Goal: Complete application form

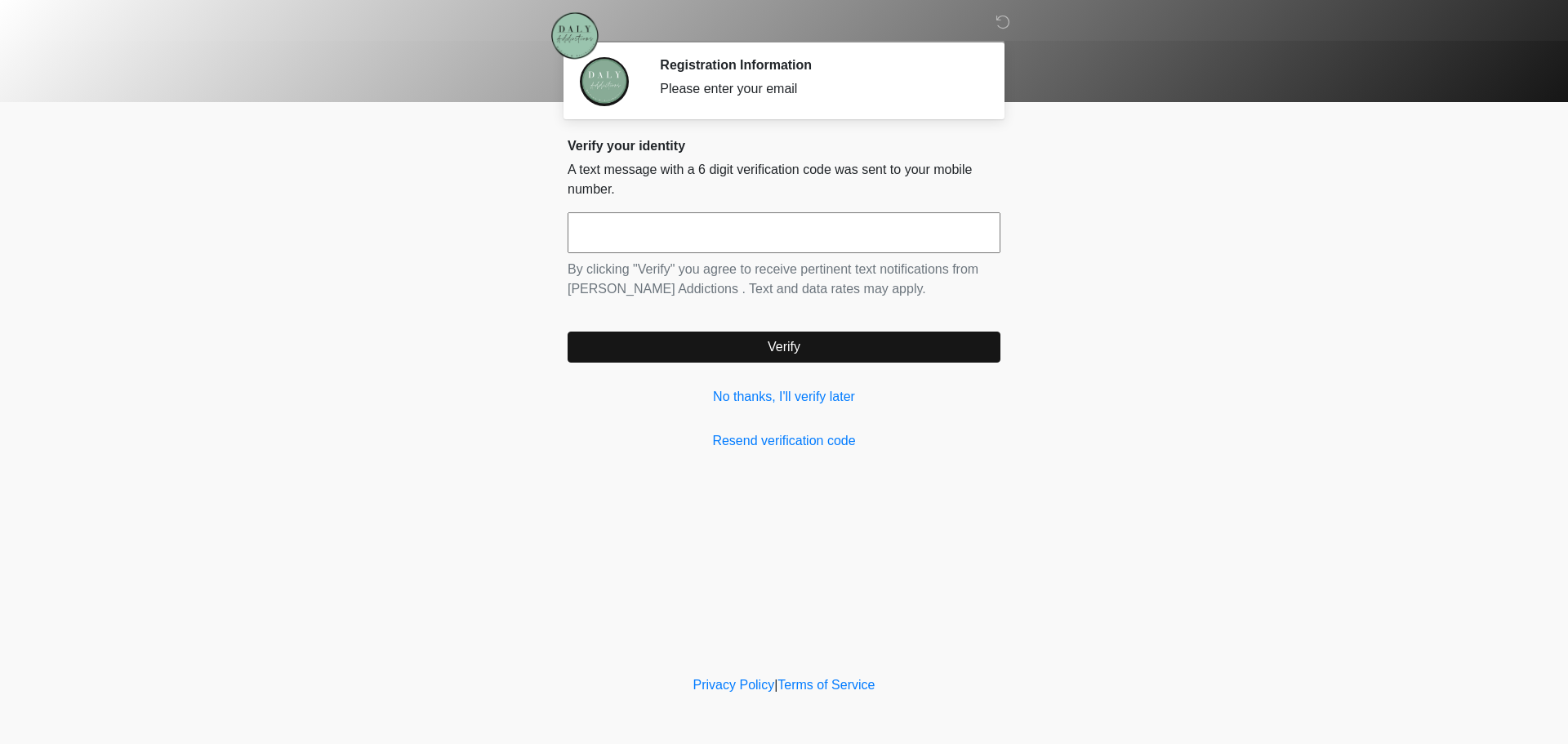
click at [694, 241] on input "text" at bounding box center [783, 233] width 433 height 41
click at [806, 227] on input "text" at bounding box center [783, 233] width 433 height 41
click at [768, 394] on link "No thanks, I'll verify later" at bounding box center [783, 397] width 433 height 20
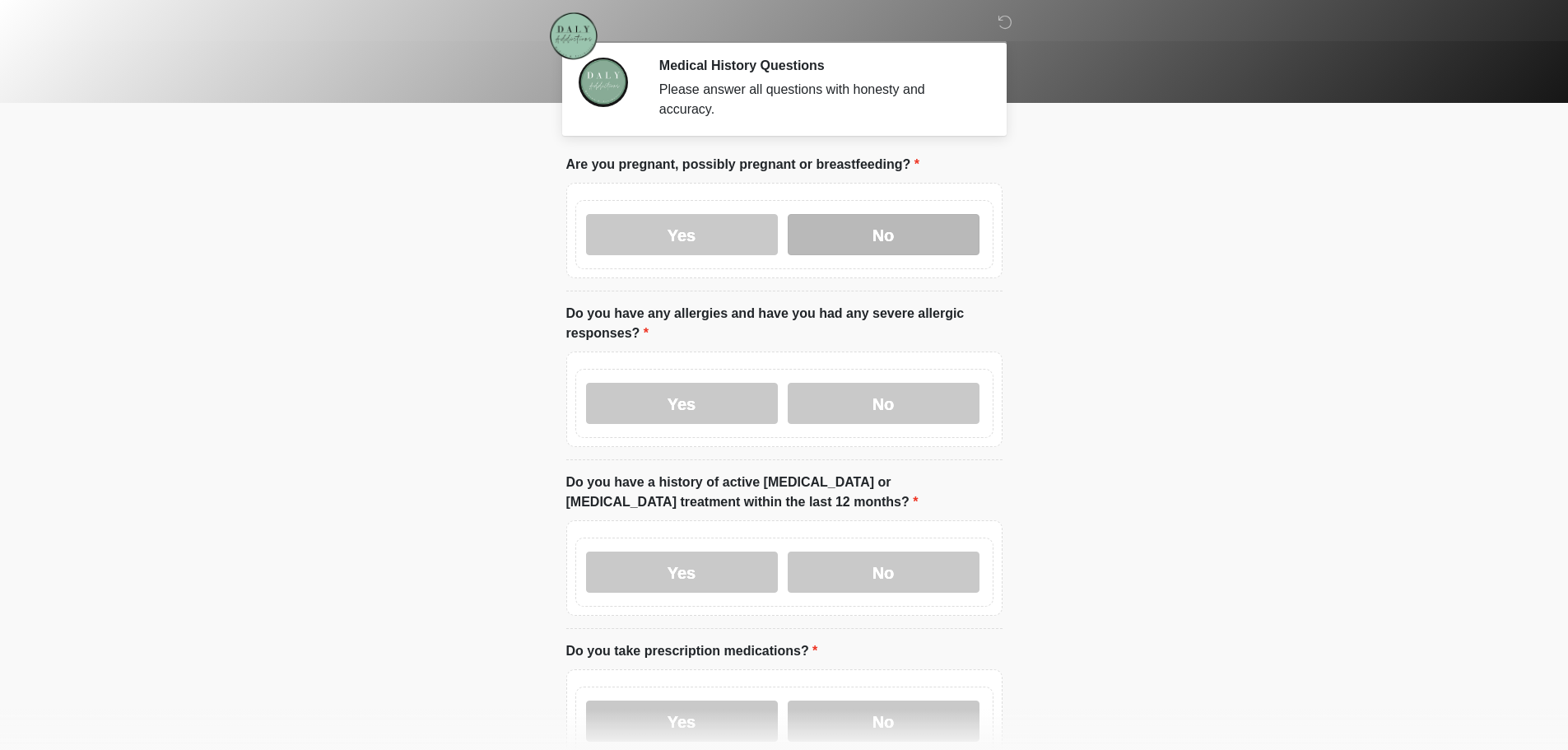
click at [881, 215] on label "No" at bounding box center [883, 235] width 192 height 41
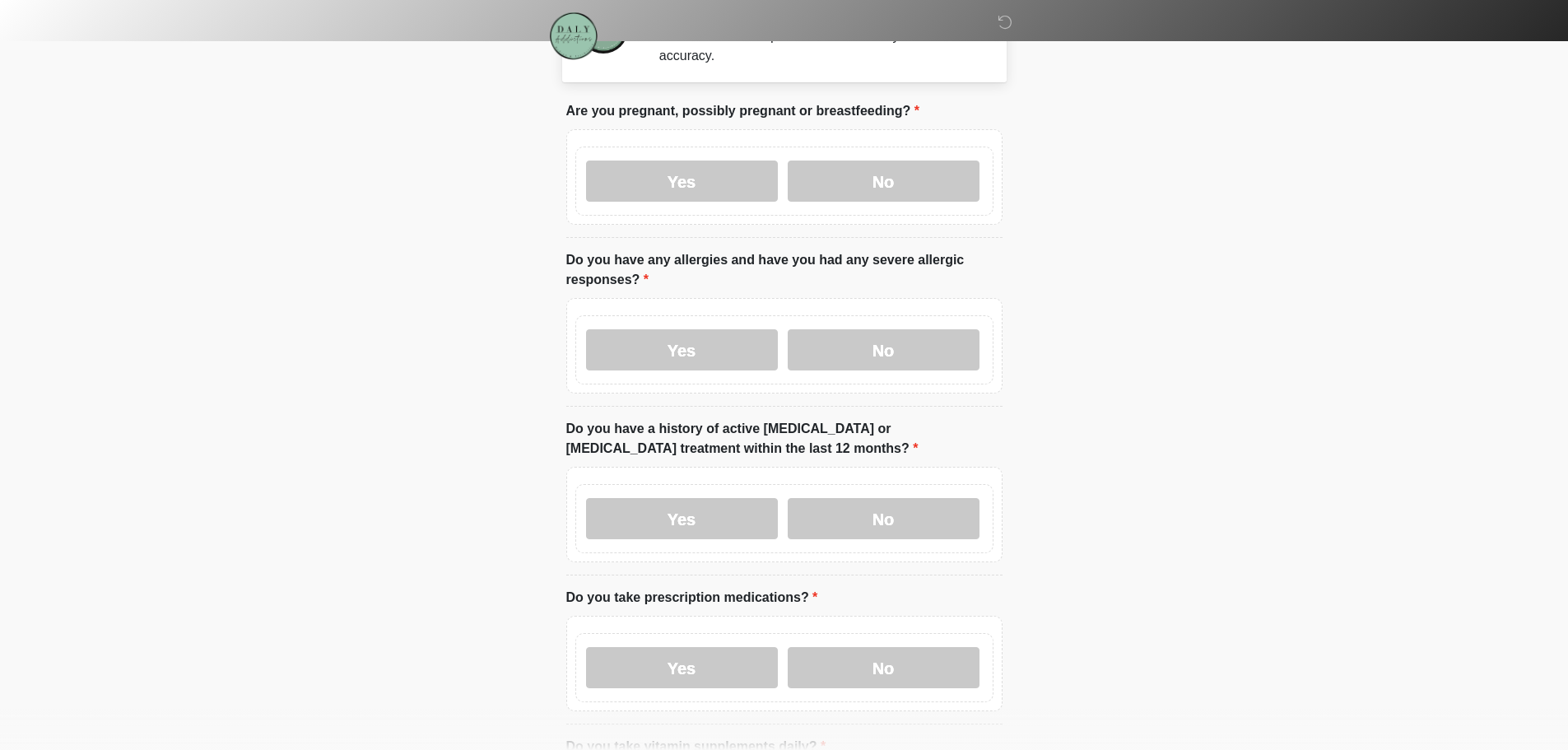
scroll to position [83, 0]
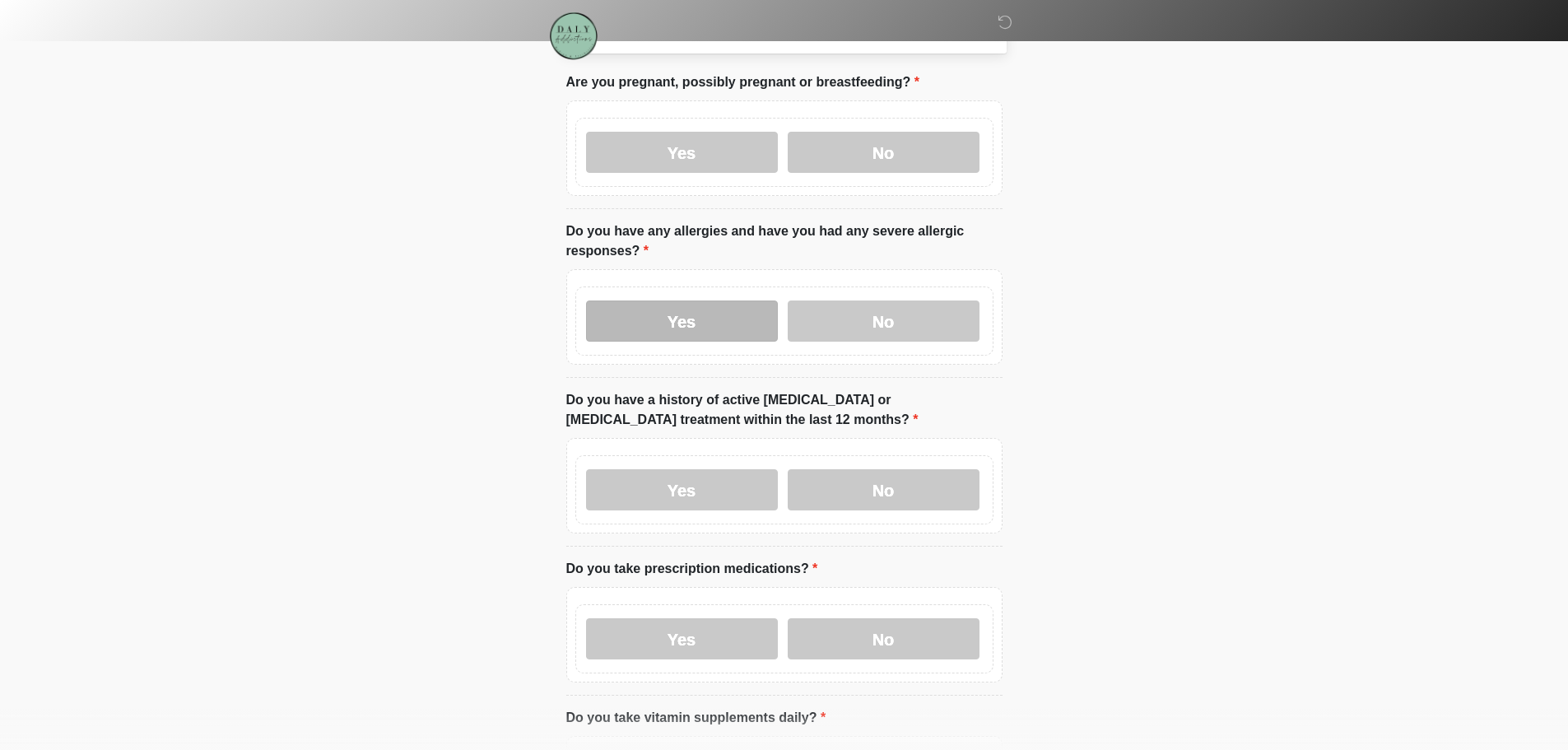
click at [747, 303] on label "Yes" at bounding box center [682, 321] width 192 height 41
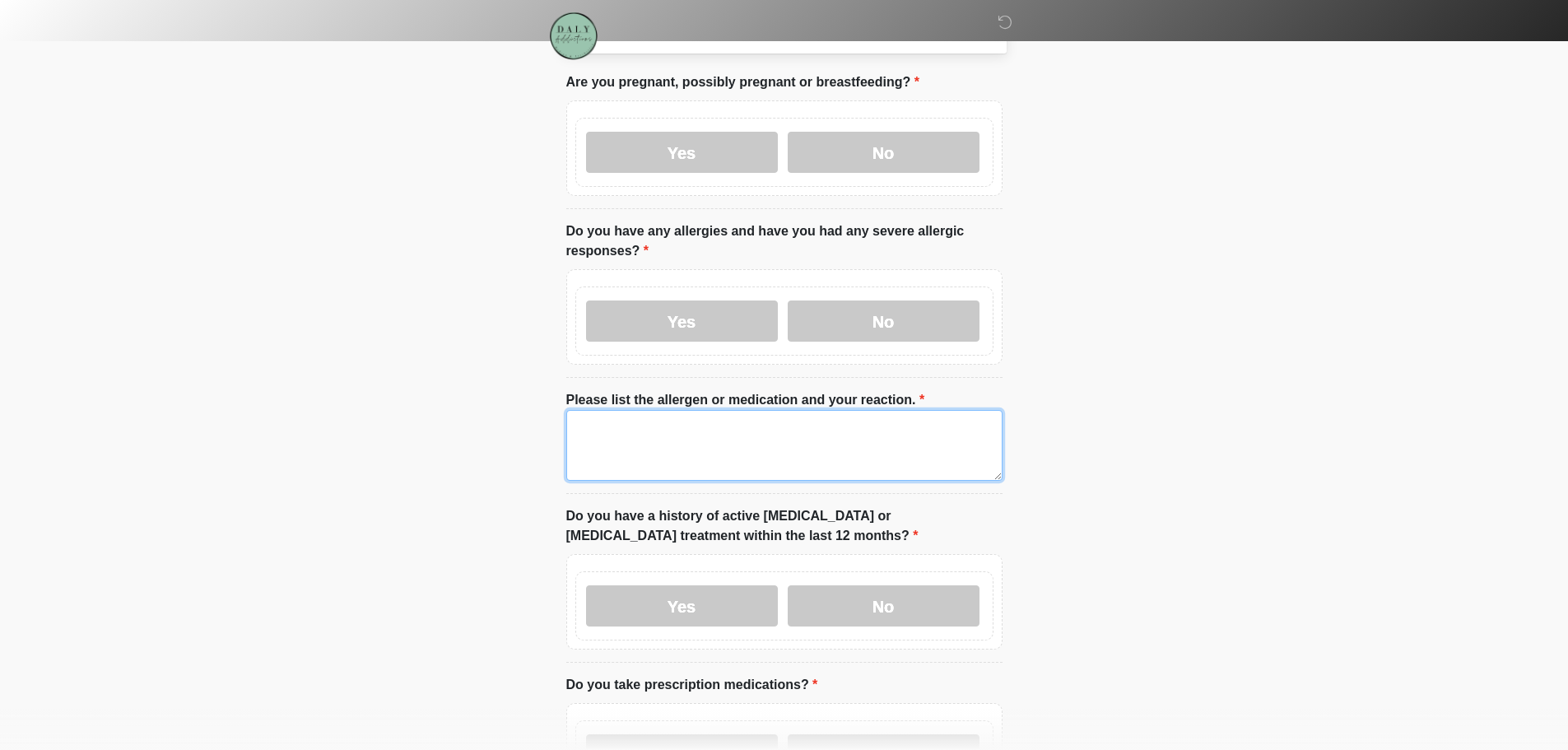
click at [751, 426] on textarea "Please list the allergen or medication and your reaction." at bounding box center [784, 446] width 436 height 71
type textarea "**********"
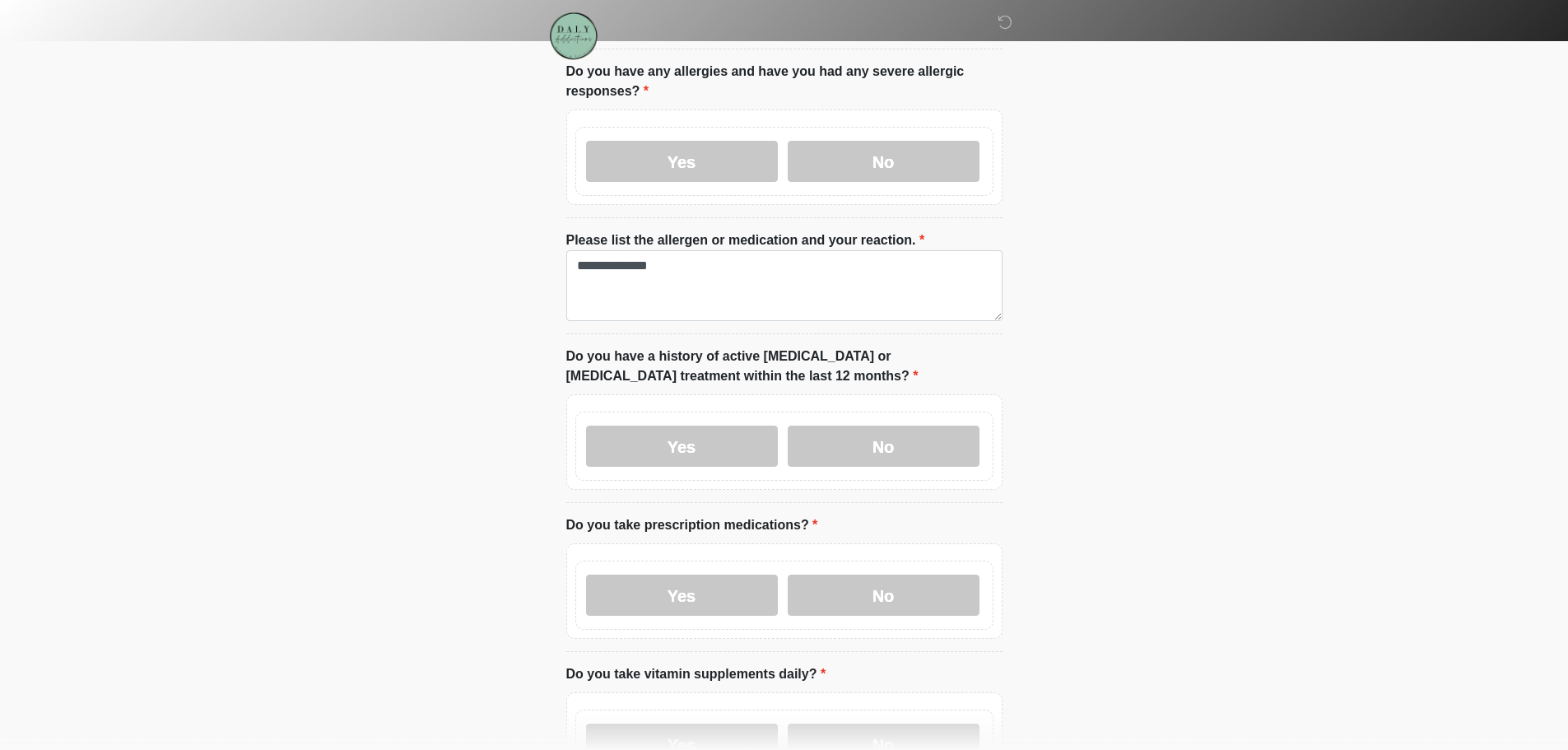
scroll to position [247, 0]
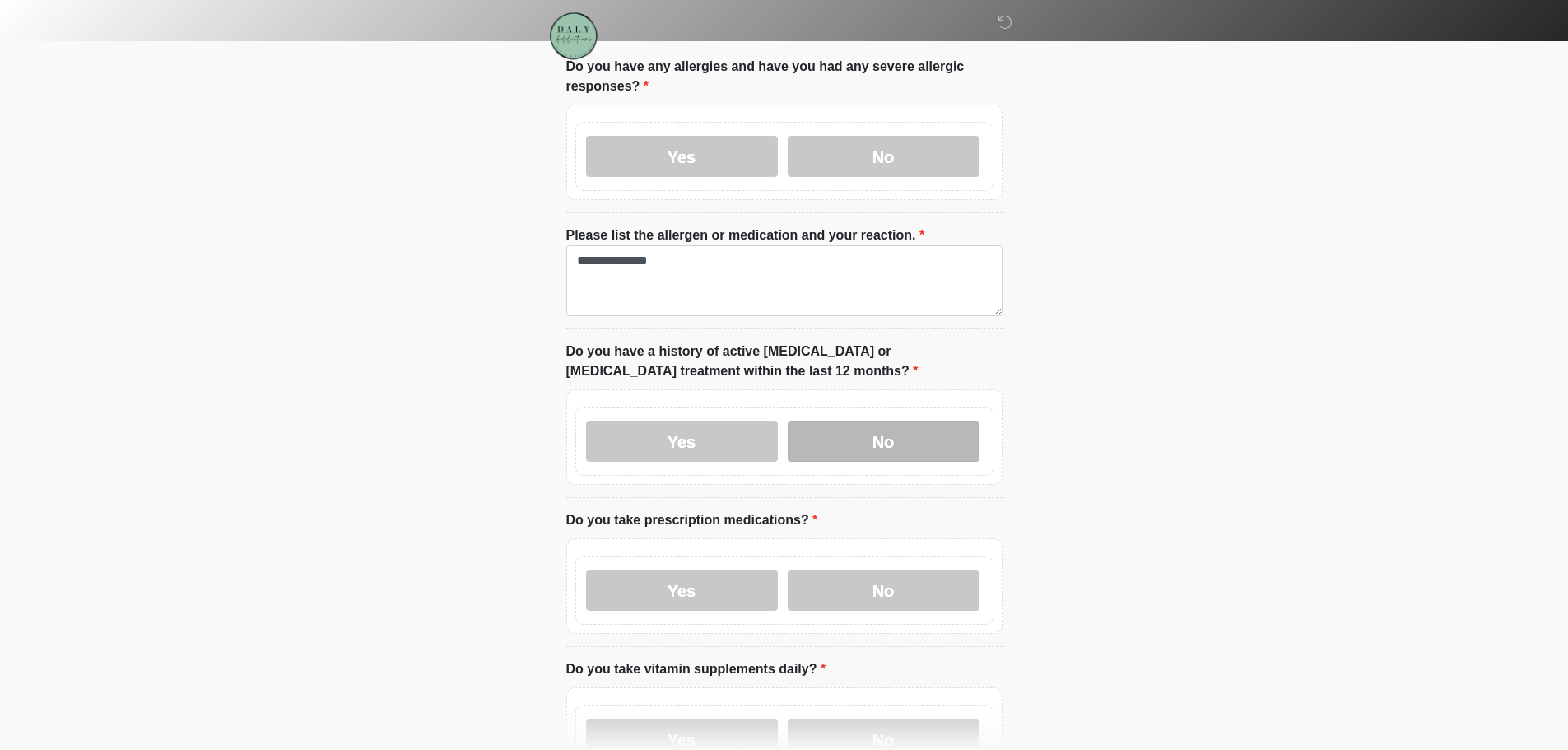
click at [874, 427] on label "No" at bounding box center [883, 442] width 192 height 41
click at [748, 575] on label "Yes" at bounding box center [682, 591] width 192 height 41
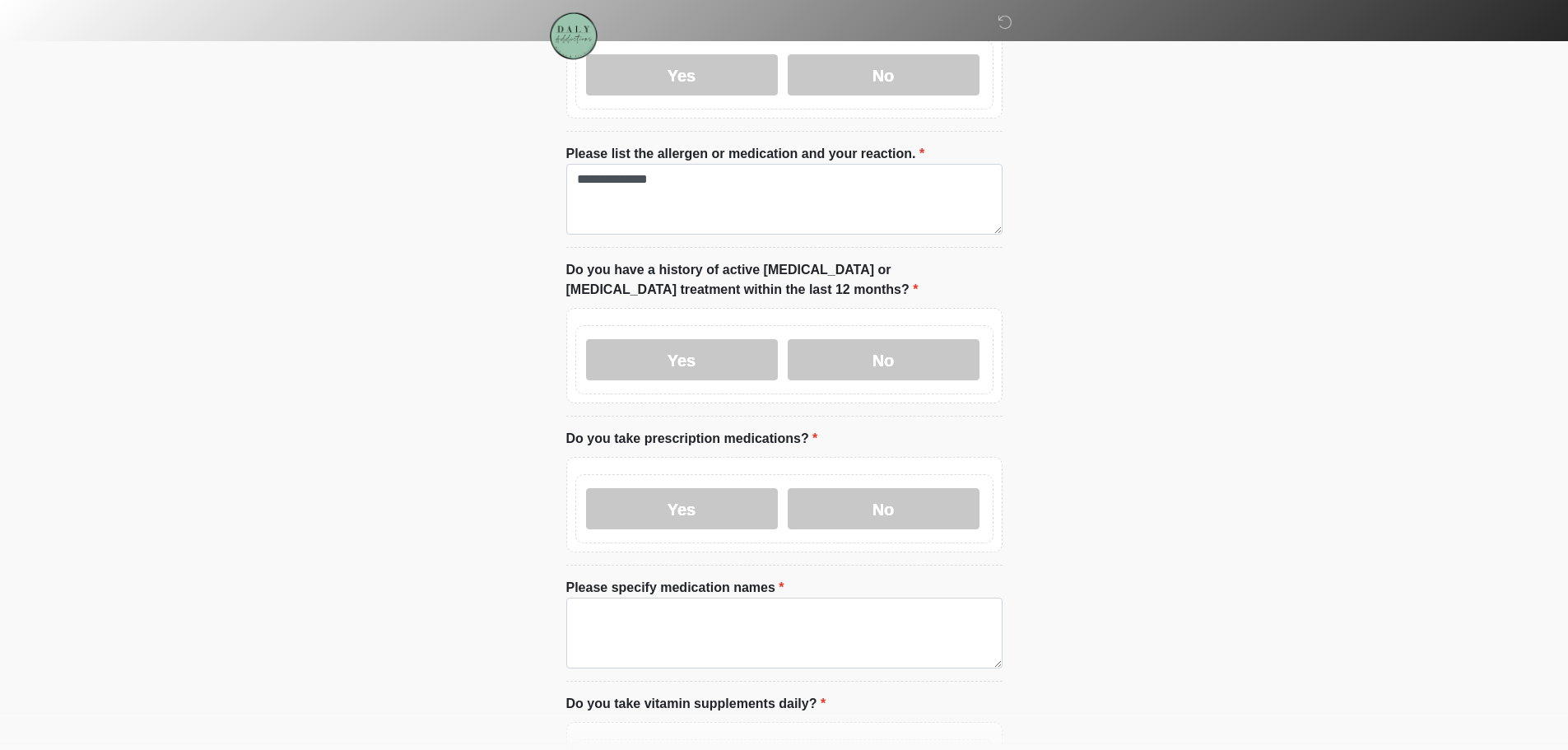
scroll to position [411, 0]
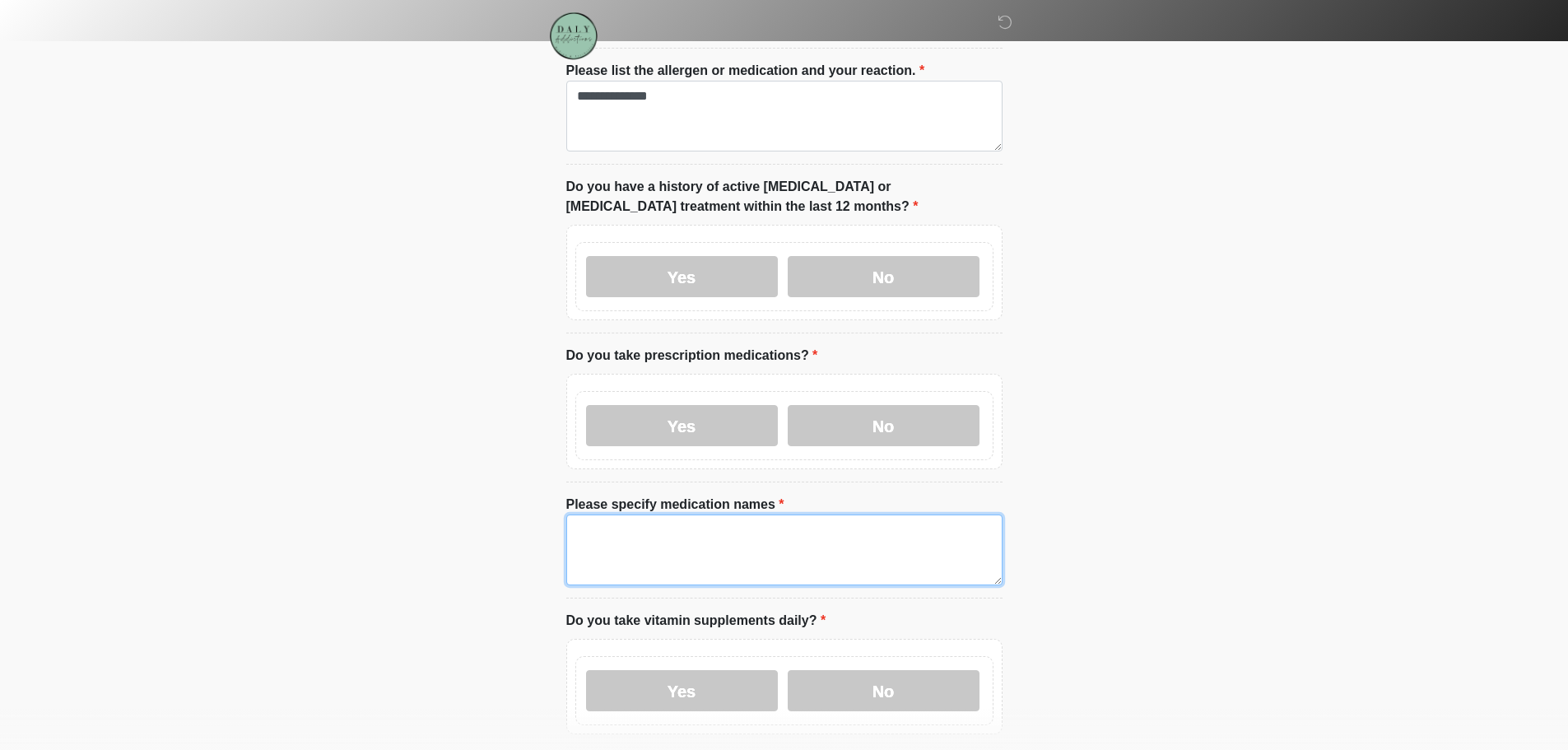
click at [744, 524] on textarea "Please specify medication names" at bounding box center [784, 550] width 436 height 71
click at [874, 415] on label "No" at bounding box center [883, 426] width 192 height 41
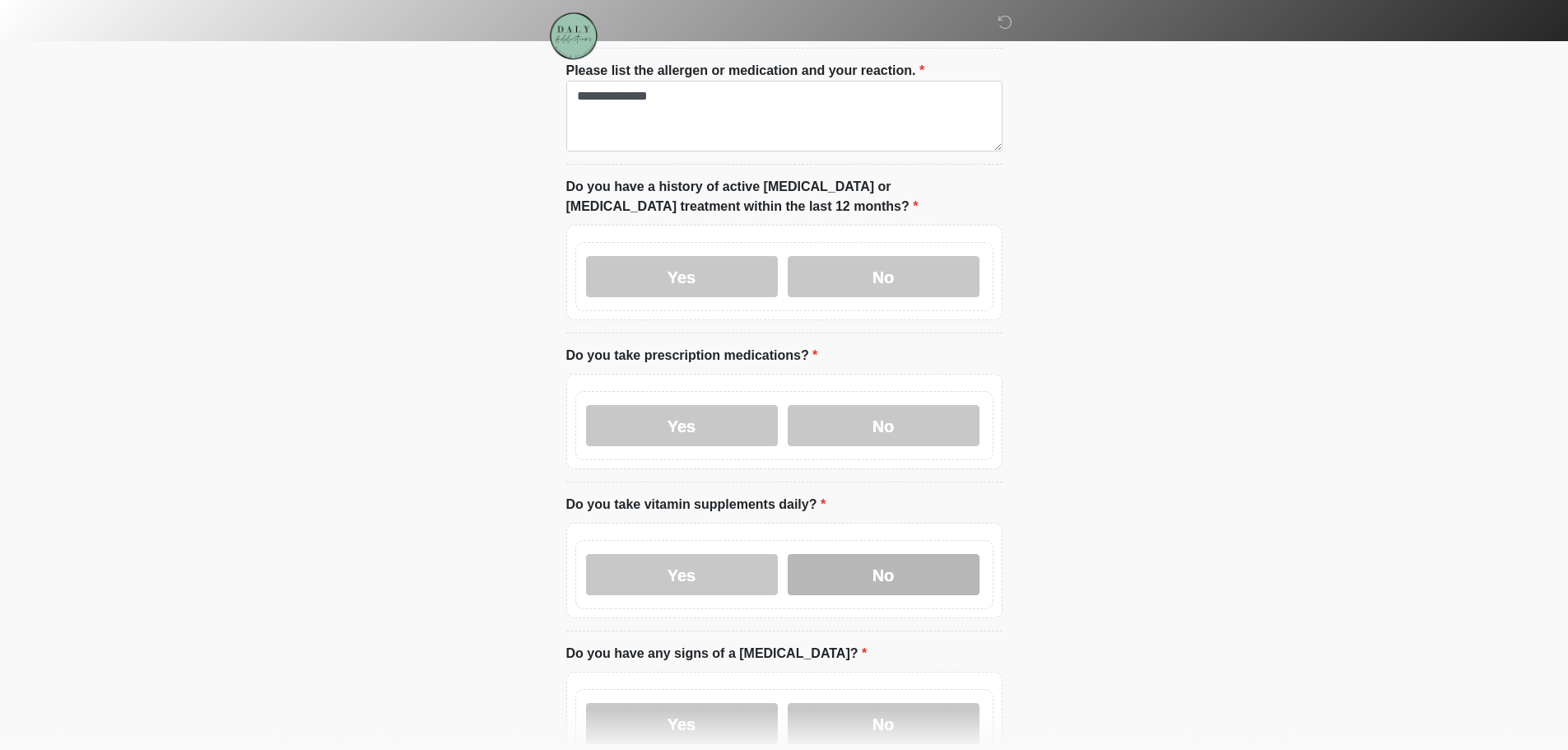
click at [893, 556] on label "No" at bounding box center [883, 575] width 192 height 41
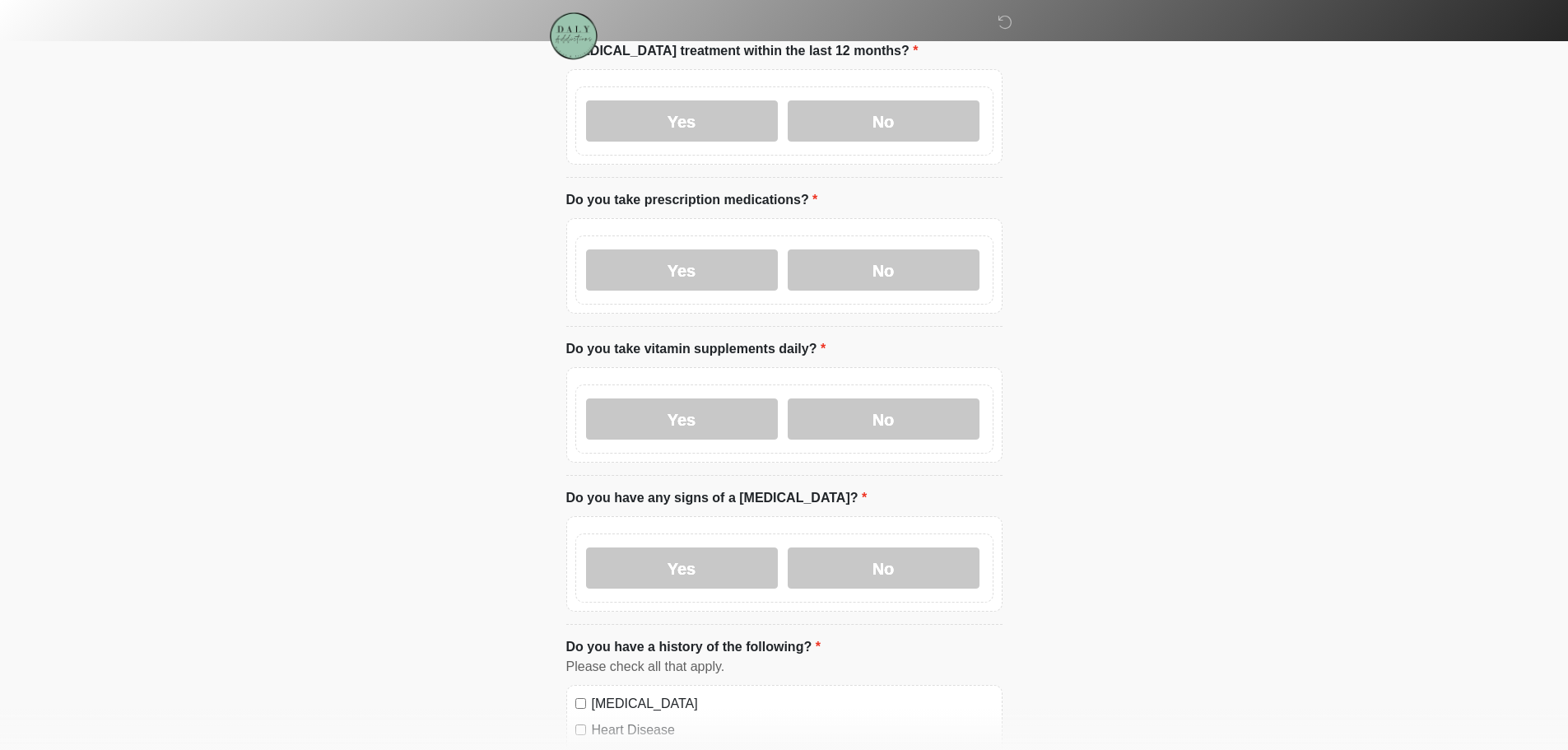
scroll to position [577, 0]
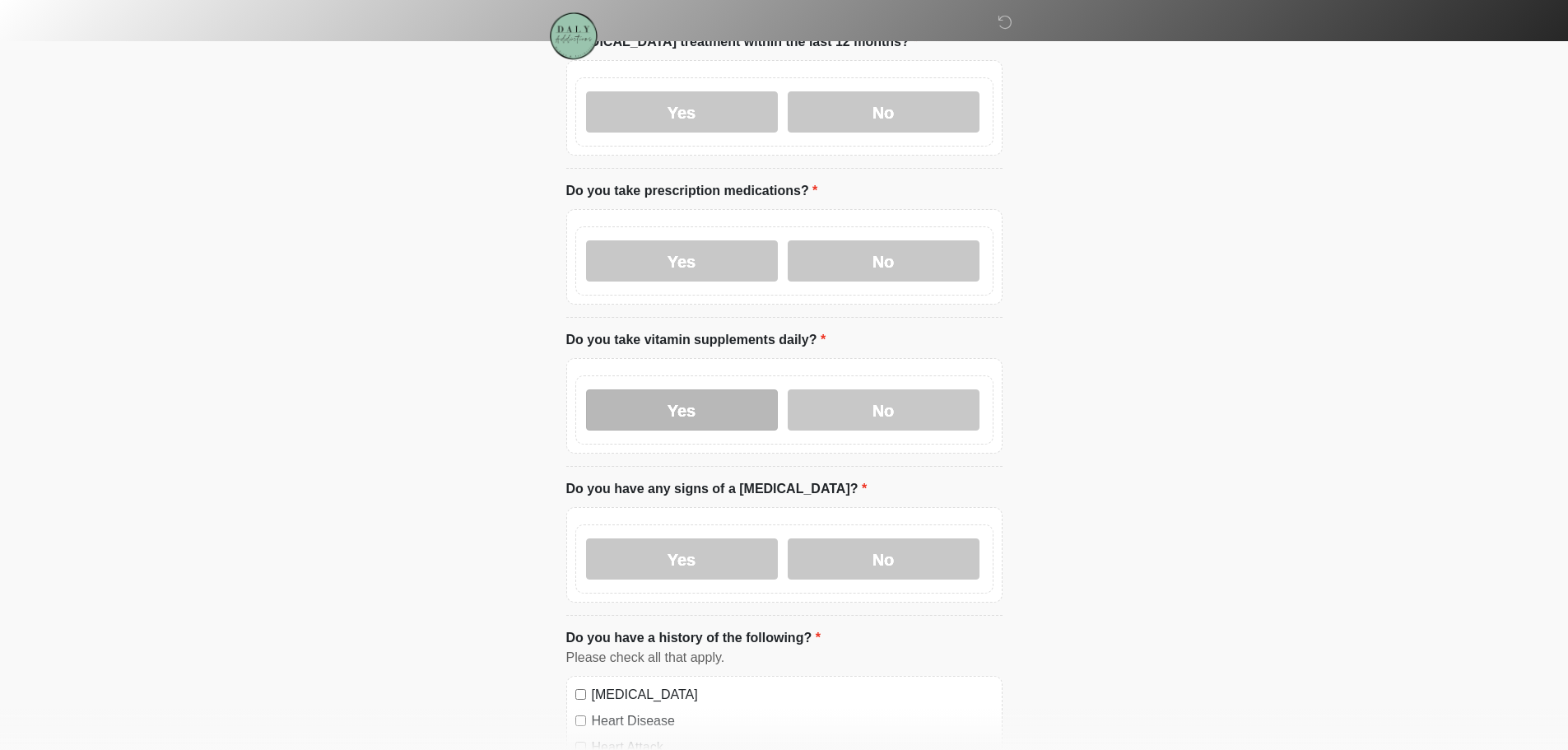
click at [718, 397] on label "Yes" at bounding box center [682, 410] width 192 height 41
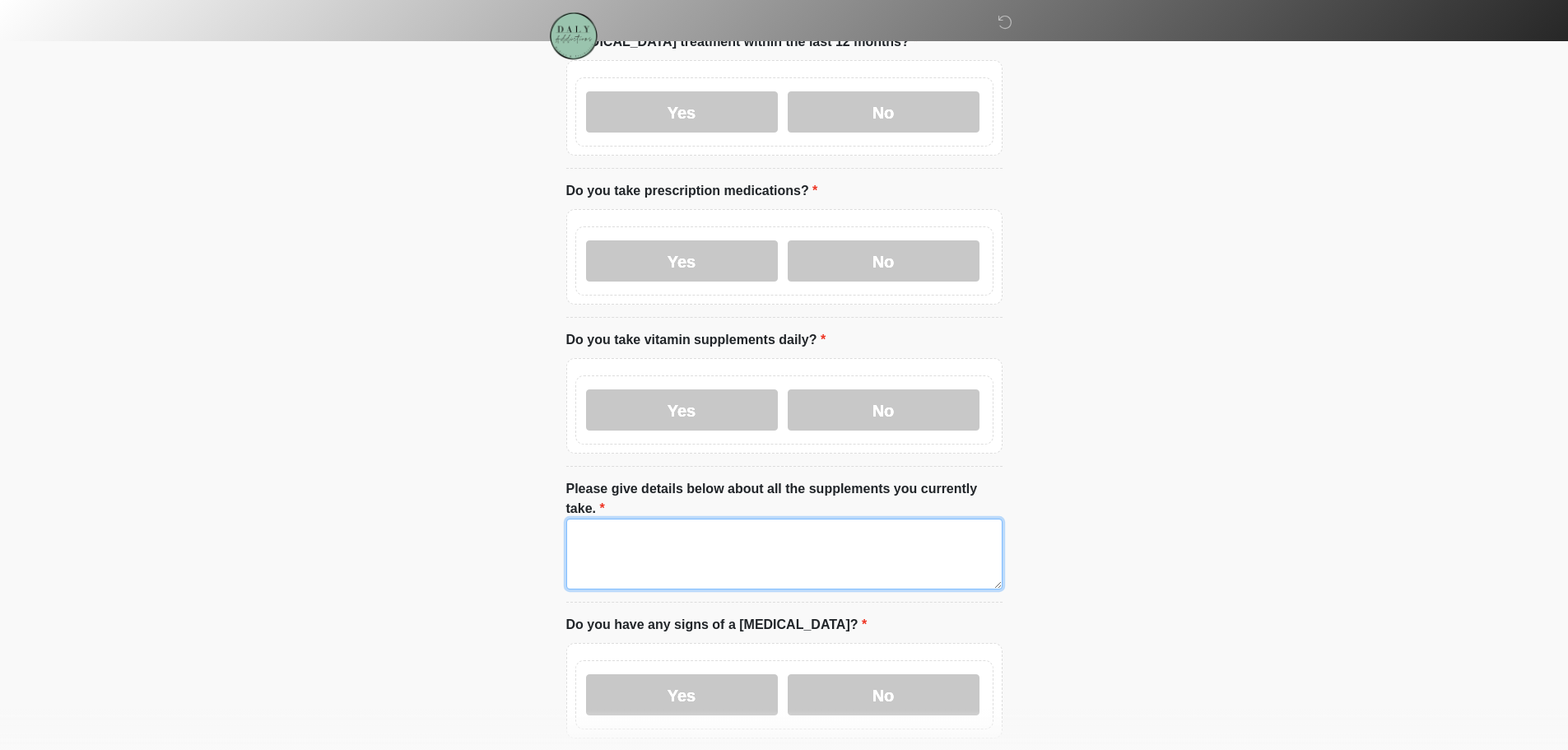
click at [741, 519] on textarea "Please give details below about all the supplements you currently take." at bounding box center [784, 554] width 436 height 71
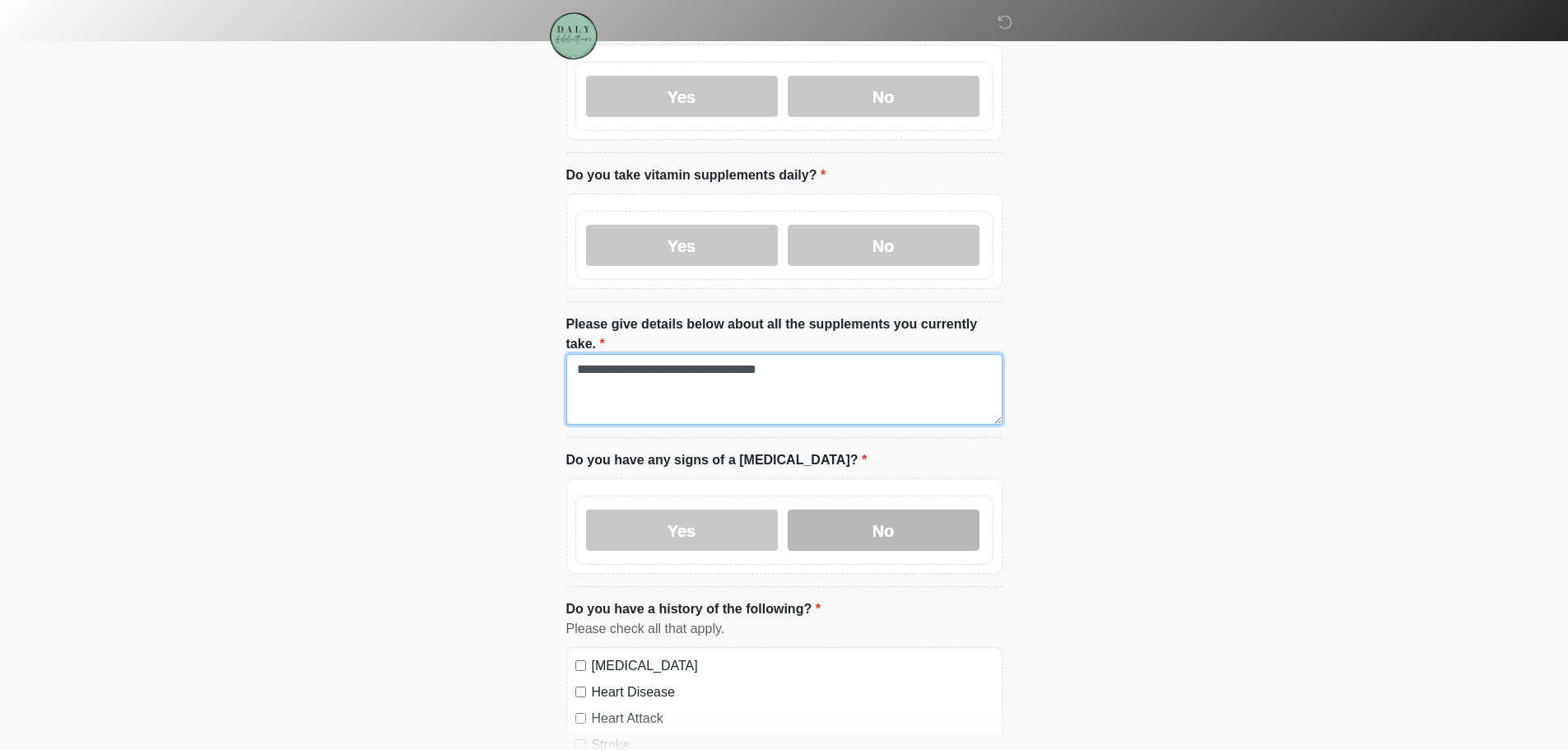
type textarea "**********"
click at [851, 510] on label "No" at bounding box center [883, 531] width 192 height 41
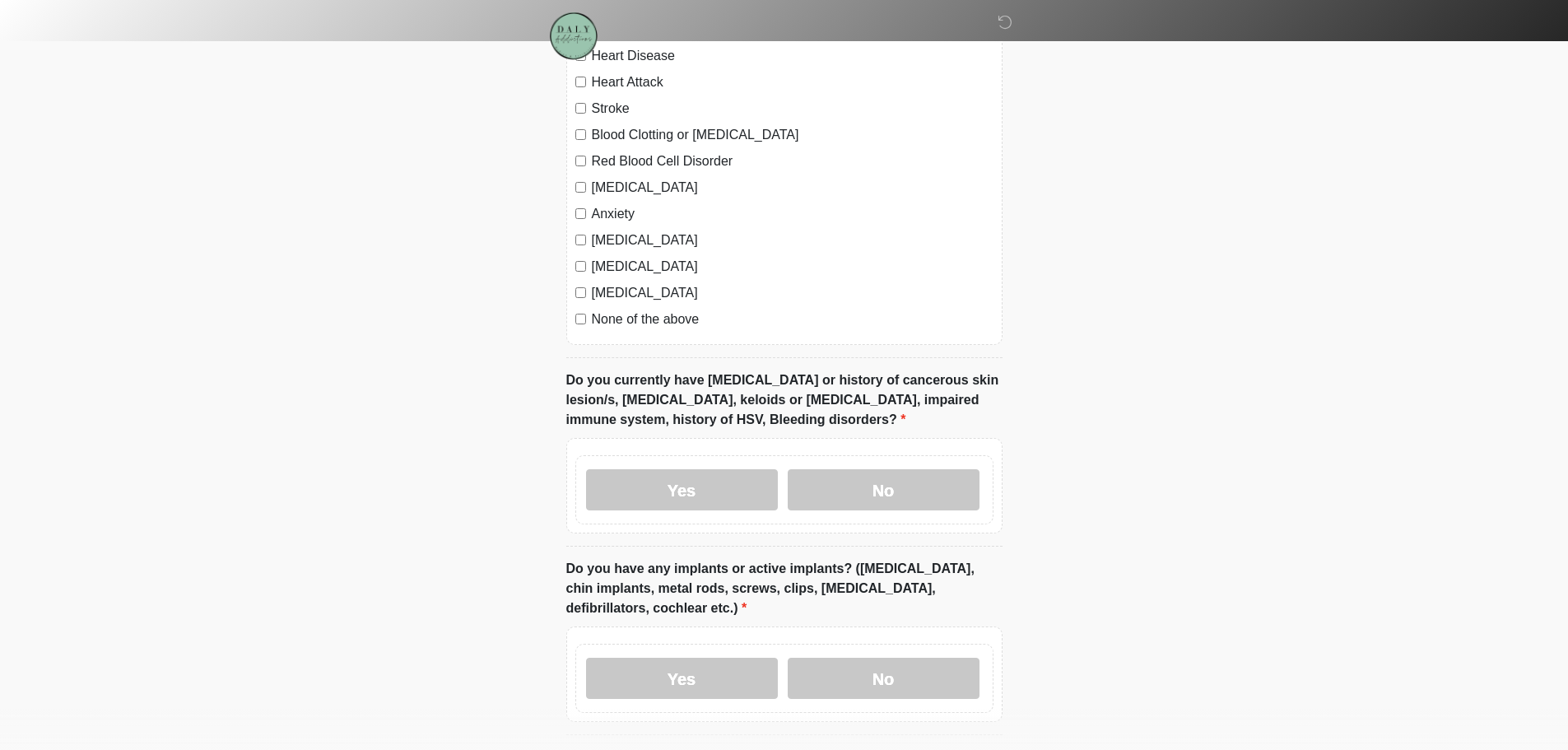
scroll to position [1400, 0]
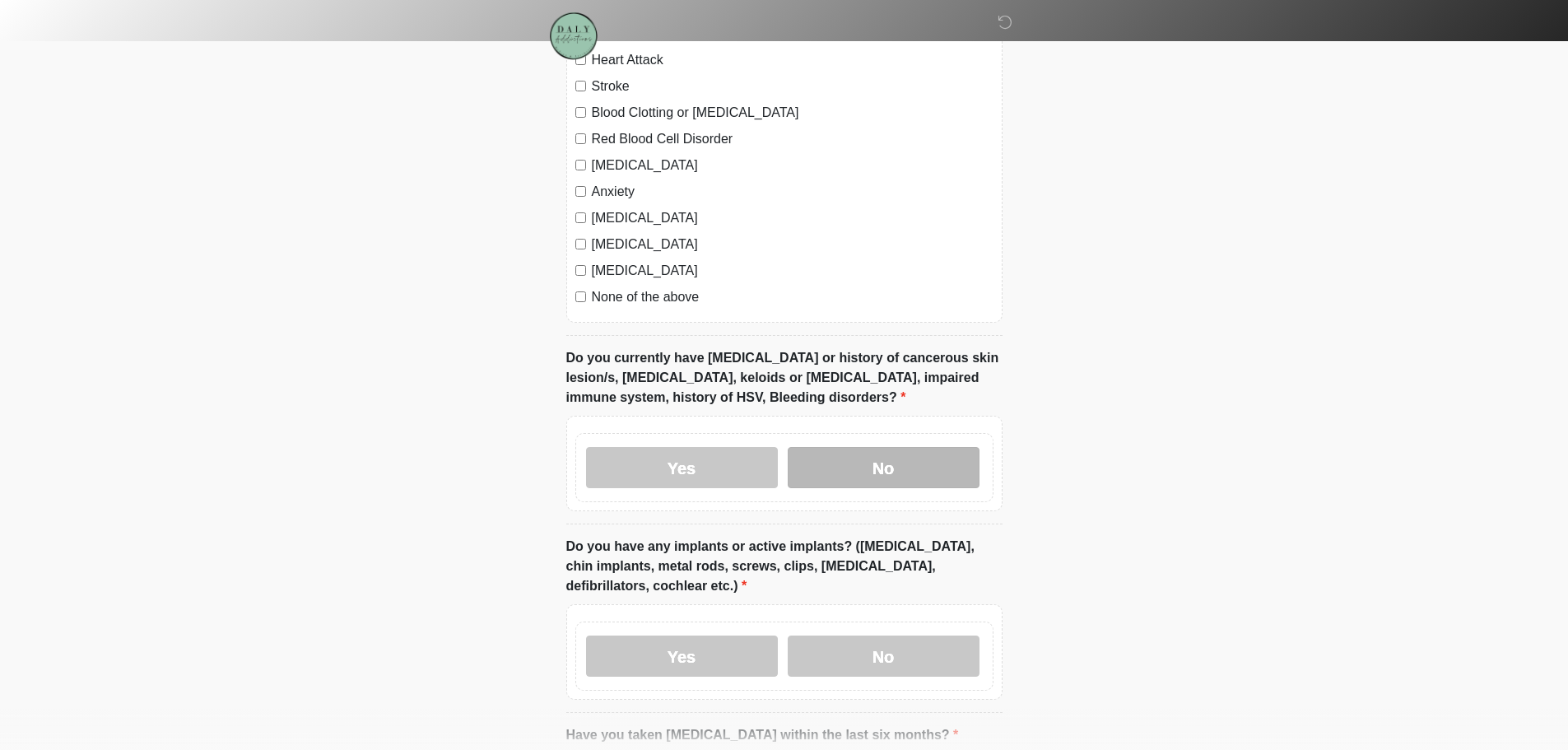
click at [891, 447] on label "No" at bounding box center [883, 468] width 192 height 41
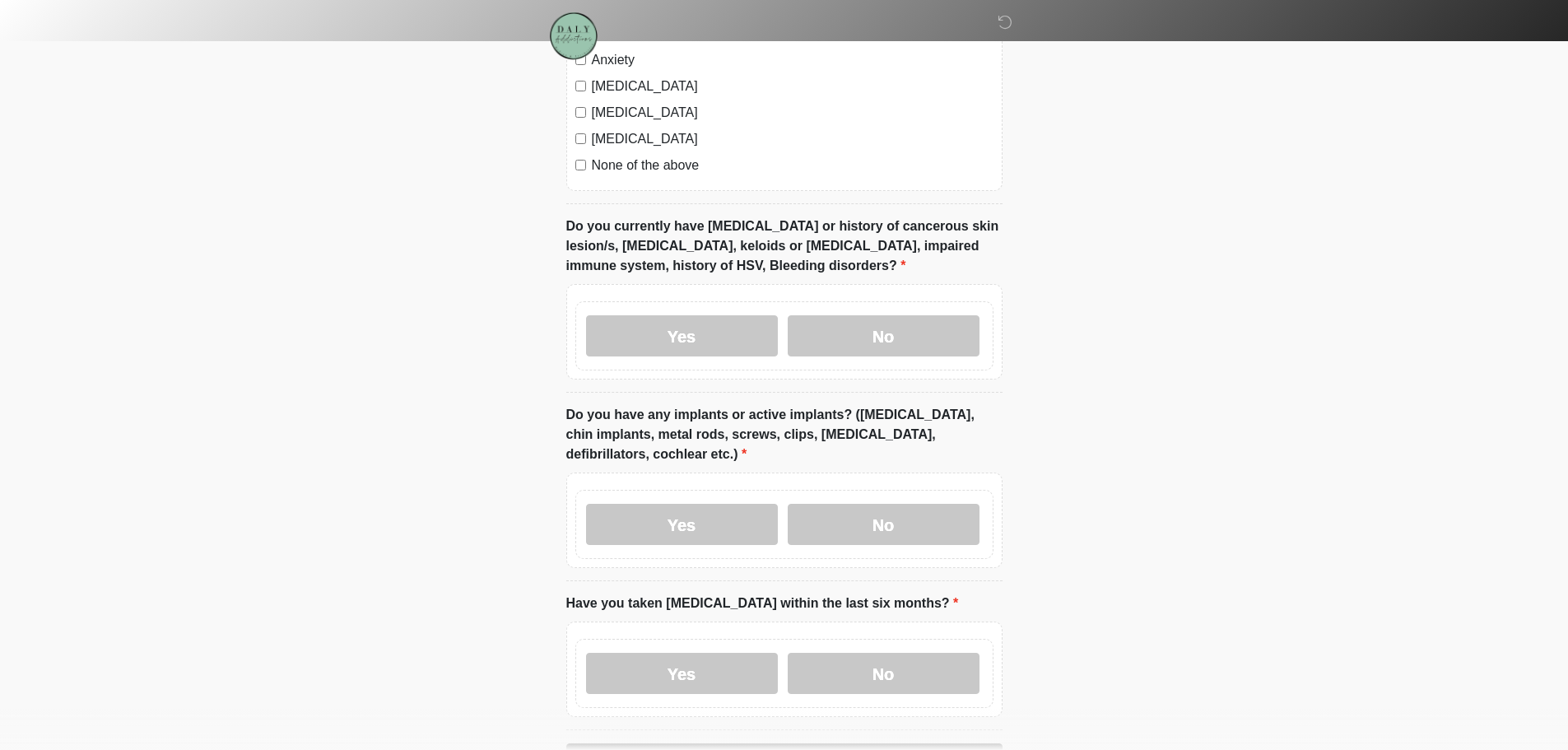
scroll to position [1610, 0]
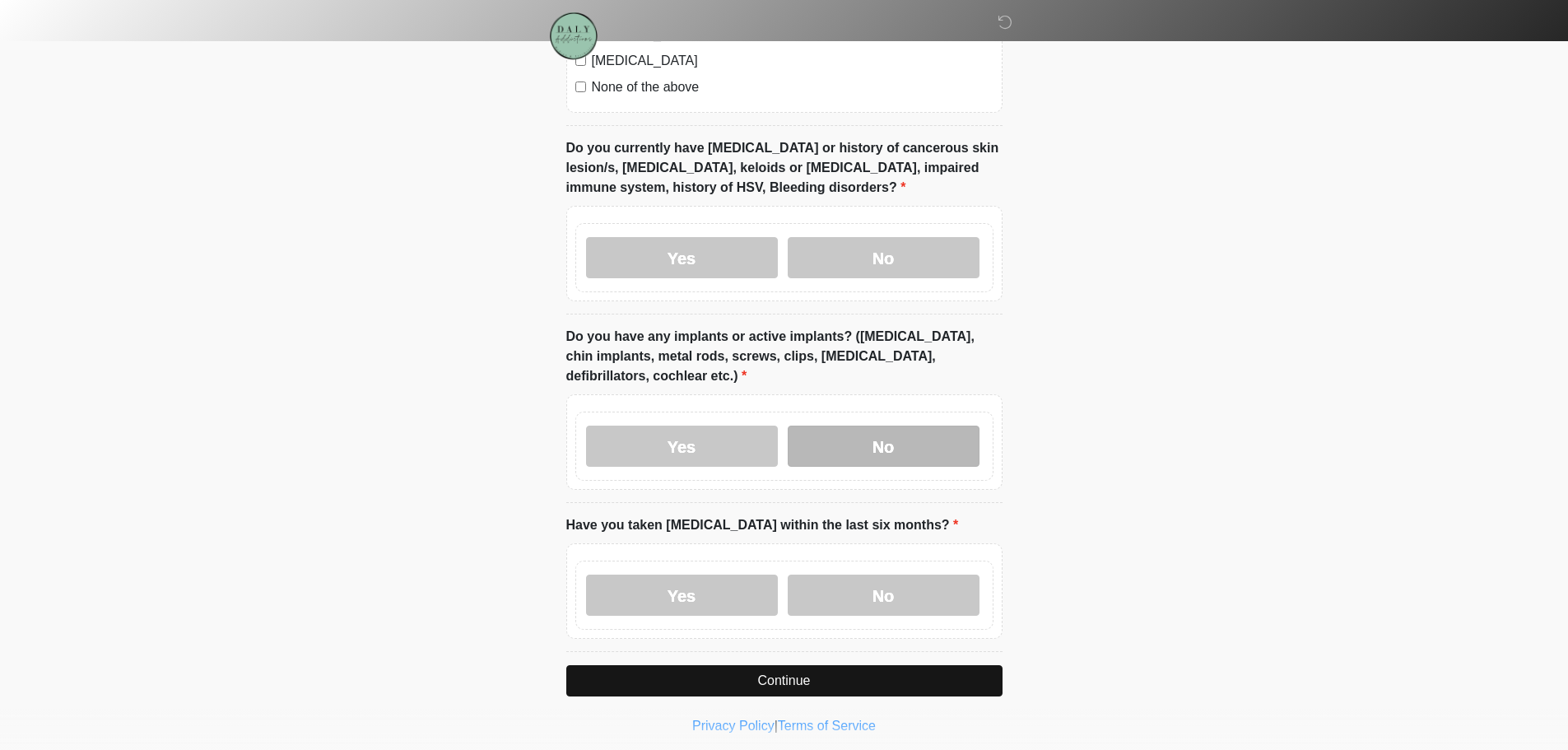
click at [863, 426] on label "No" at bounding box center [883, 447] width 192 height 41
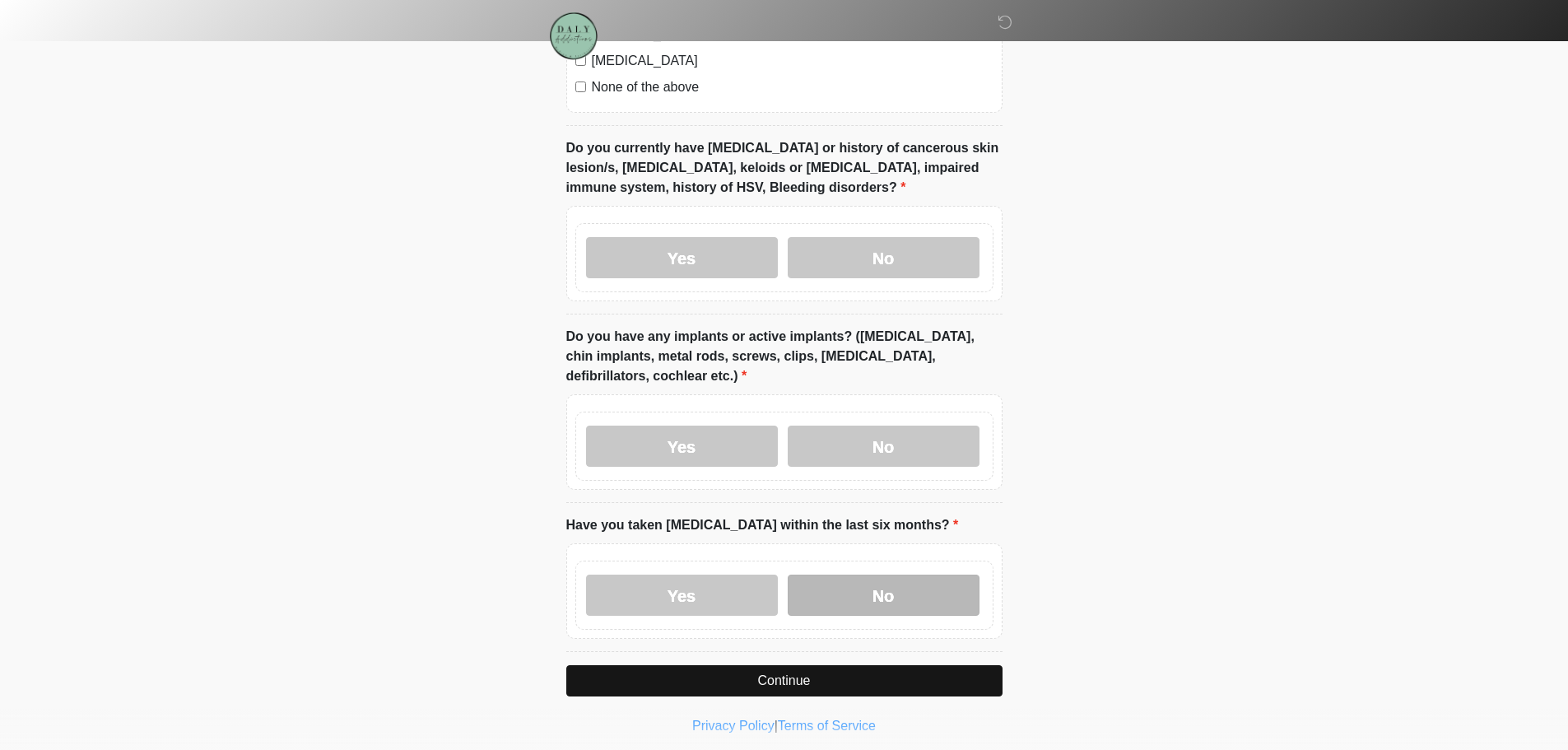
click at [876, 575] on label "No" at bounding box center [883, 595] width 192 height 41
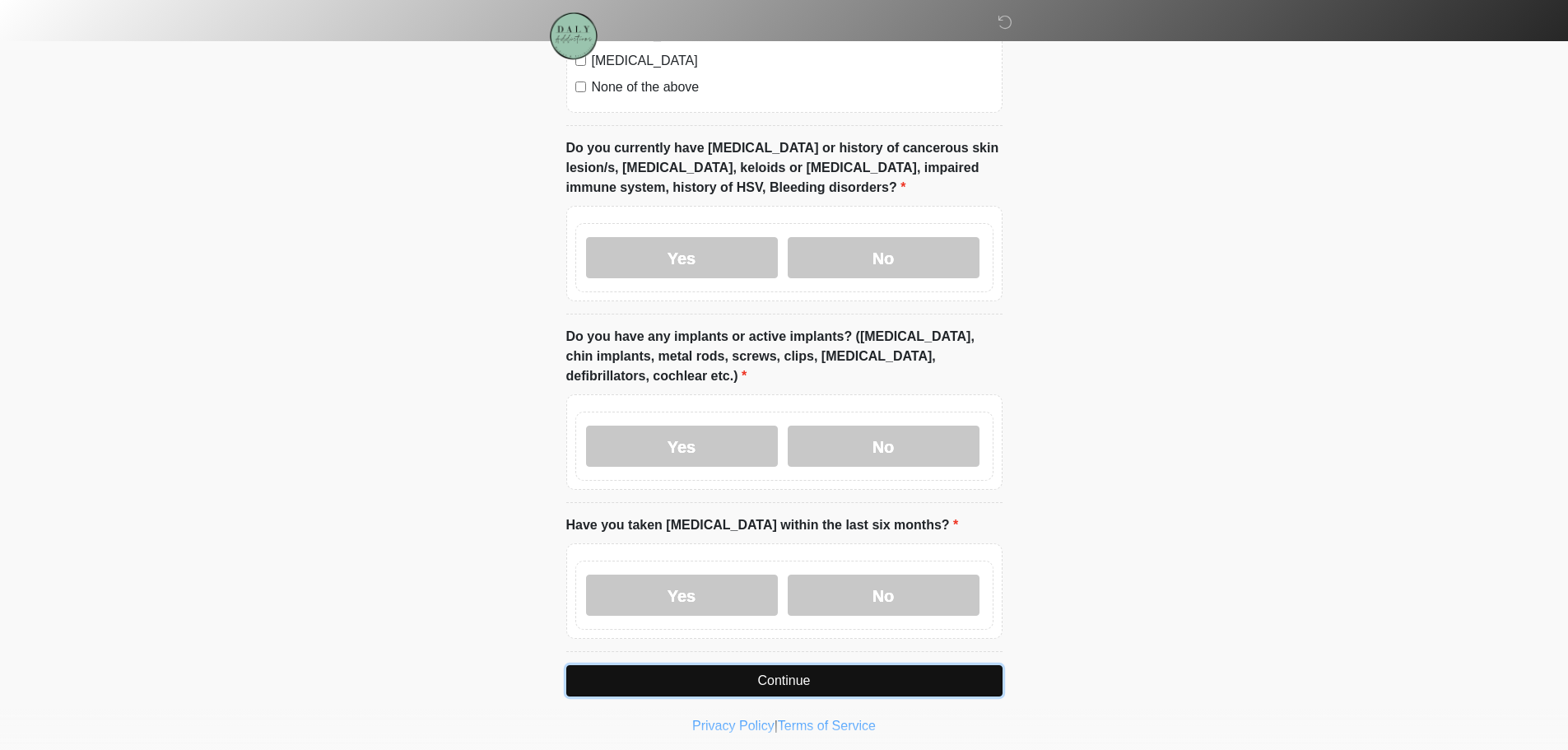
click at [891, 665] on button "Continue" at bounding box center [784, 681] width 436 height 31
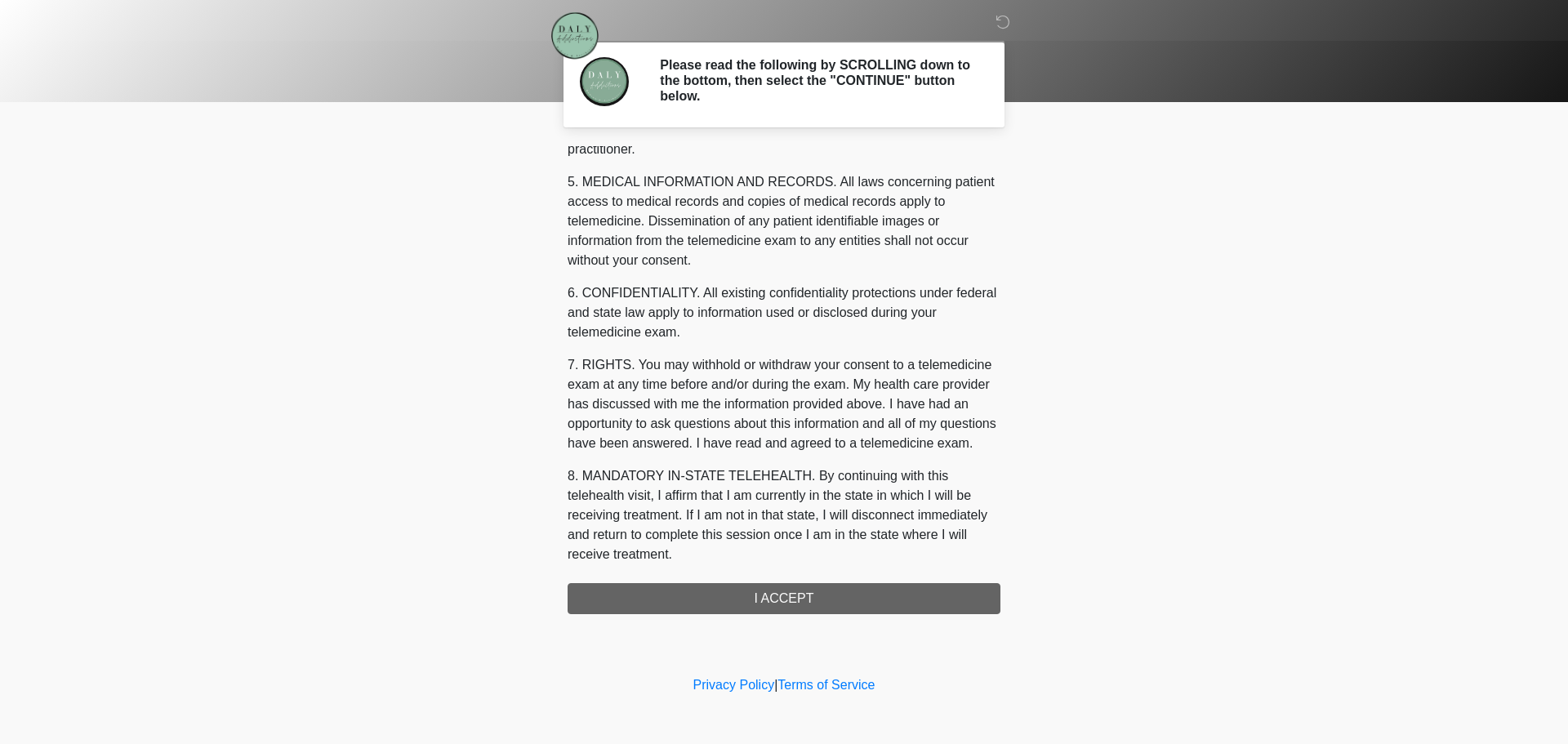
scroll to position [530, 0]
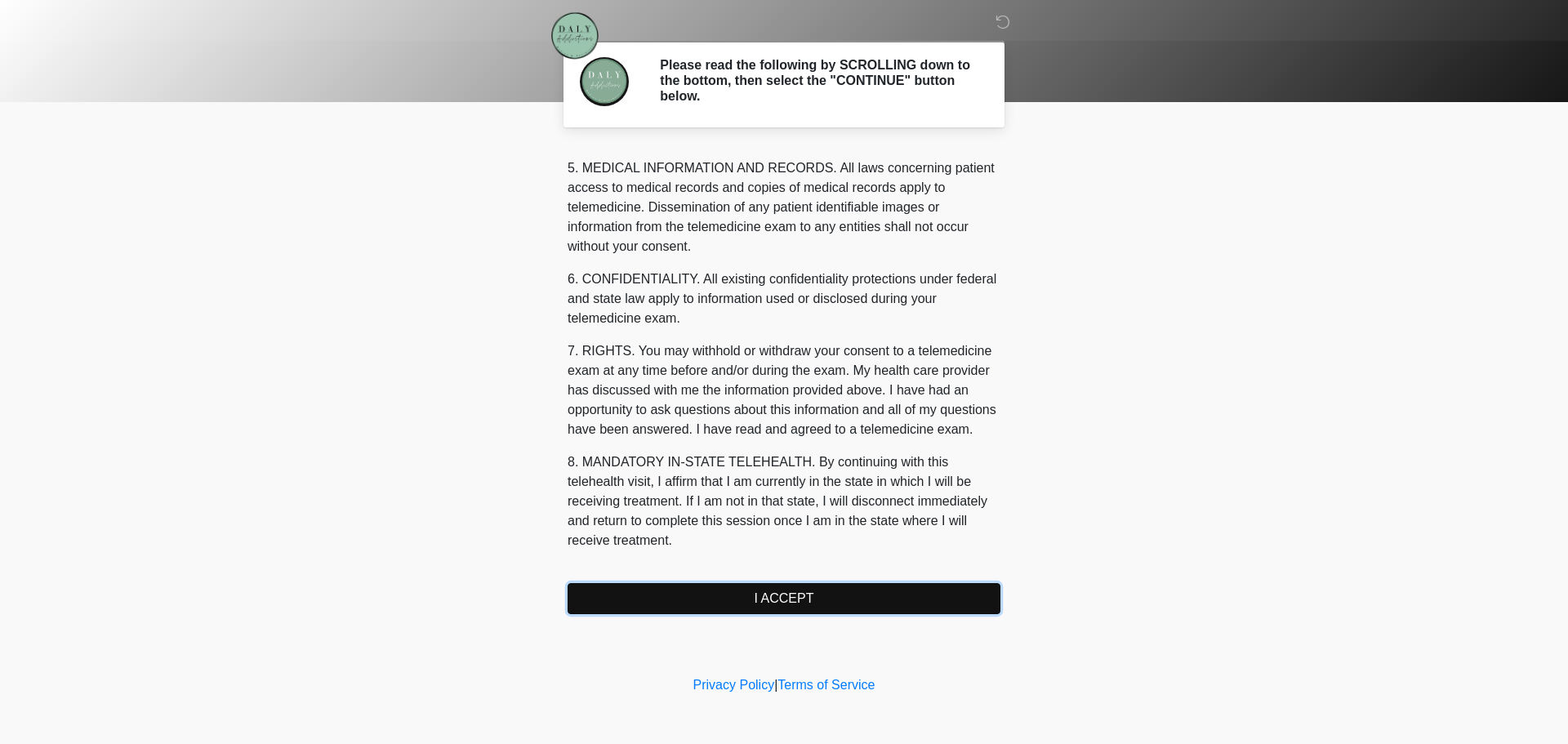
click at [830, 595] on button "I ACCEPT" at bounding box center [783, 599] width 433 height 31
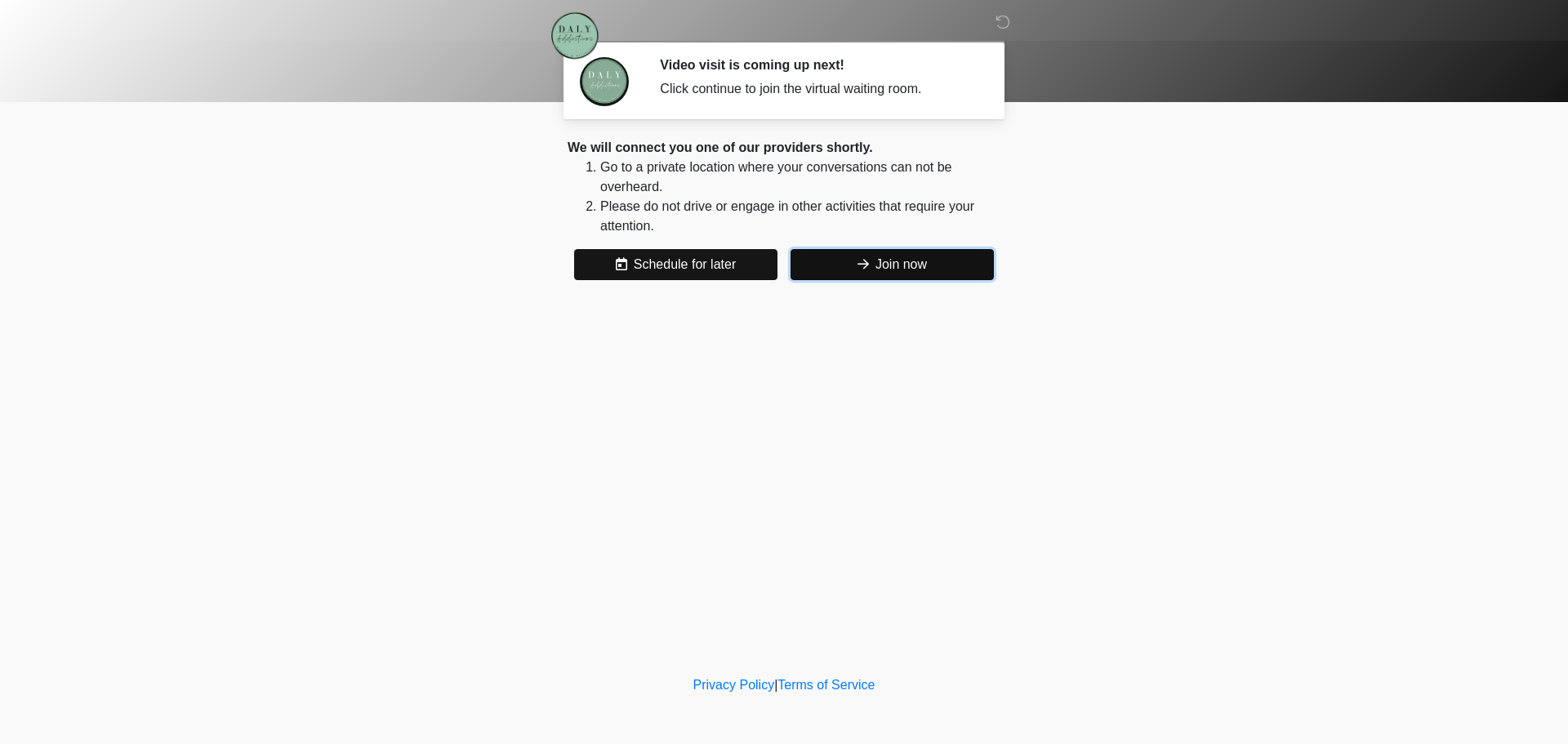
click at [861, 258] on icon at bounding box center [863, 264] width 12 height 13
